Goal: Navigation & Orientation: Find specific page/section

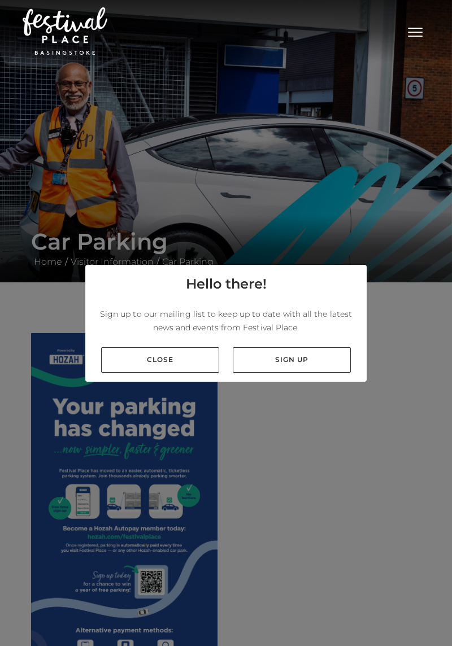
click at [174, 373] on link "Close" at bounding box center [160, 359] width 118 height 25
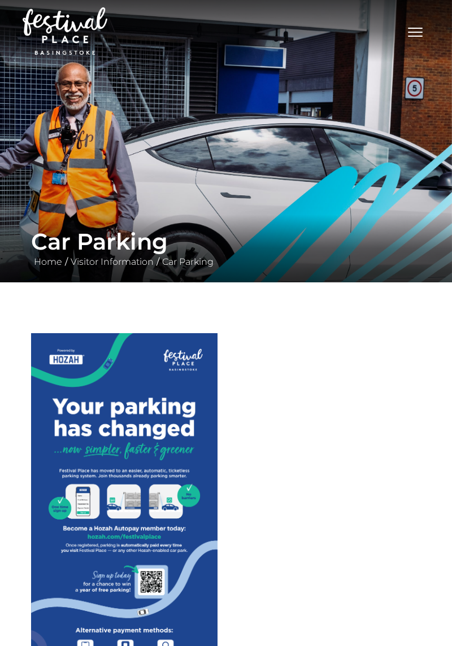
click at [192, 261] on link "Car Parking" at bounding box center [187, 261] width 57 height 11
click at [116, 261] on link "Visitor Information" at bounding box center [112, 261] width 89 height 11
click at [190, 265] on link "Car Parking" at bounding box center [187, 261] width 57 height 11
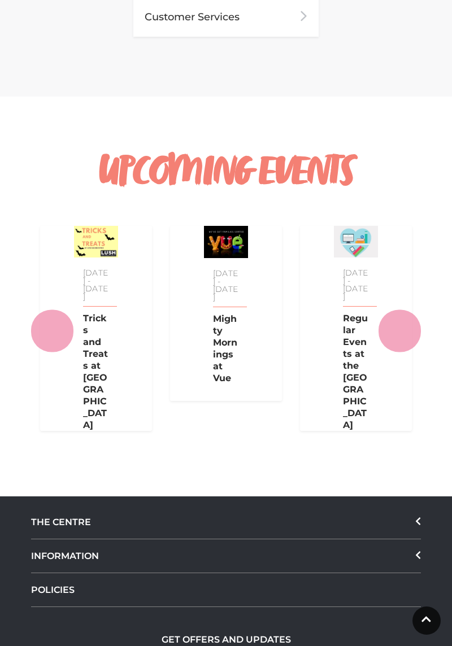
scroll to position [1232, 0]
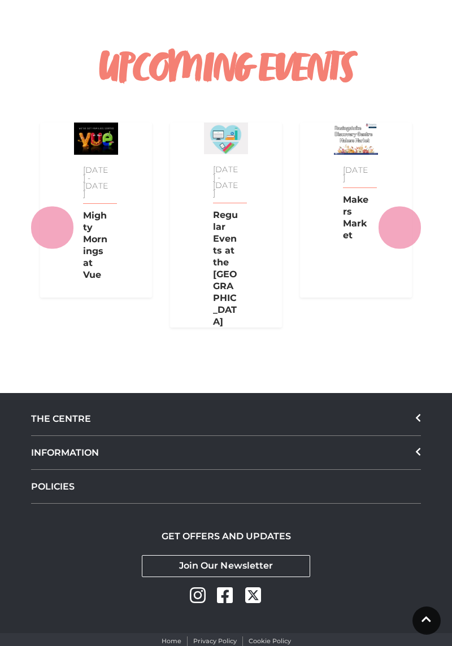
click at [262, 231] on div "01 Jan - 31 Dec 2025 Regular Events at the Discovery Centre" at bounding box center [226, 224] width 112 height 205
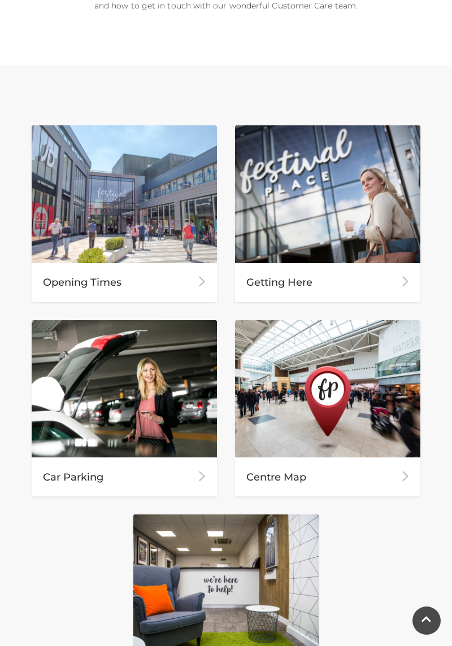
scroll to position [453, 0]
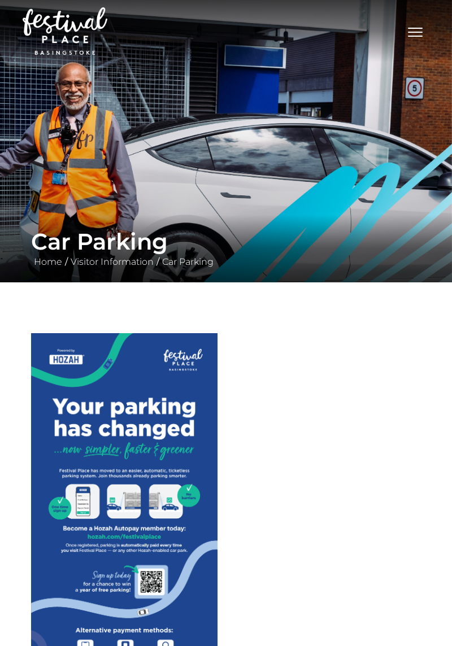
click at [47, 265] on link "Home" at bounding box center [48, 261] width 34 height 11
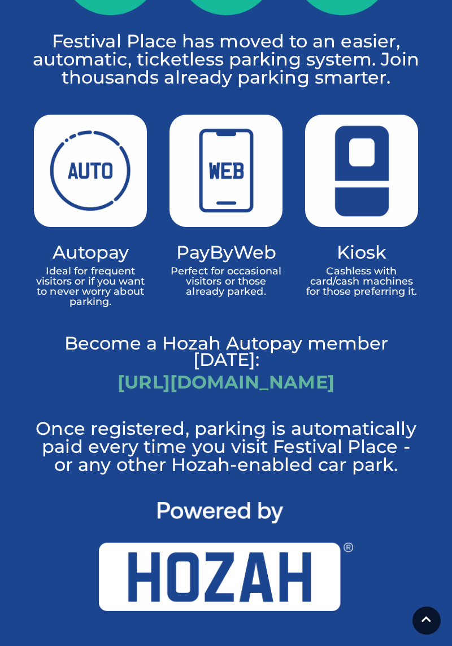
scroll to position [882, 0]
